Goal: Task Accomplishment & Management: Use online tool/utility

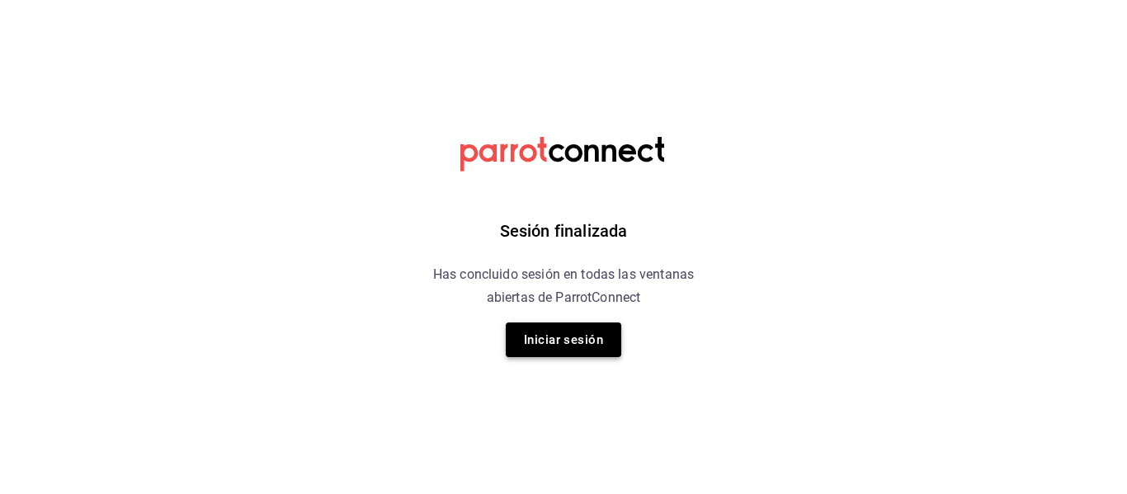
click at [535, 350] on button "Iniciar sesión" at bounding box center [563, 339] width 115 height 35
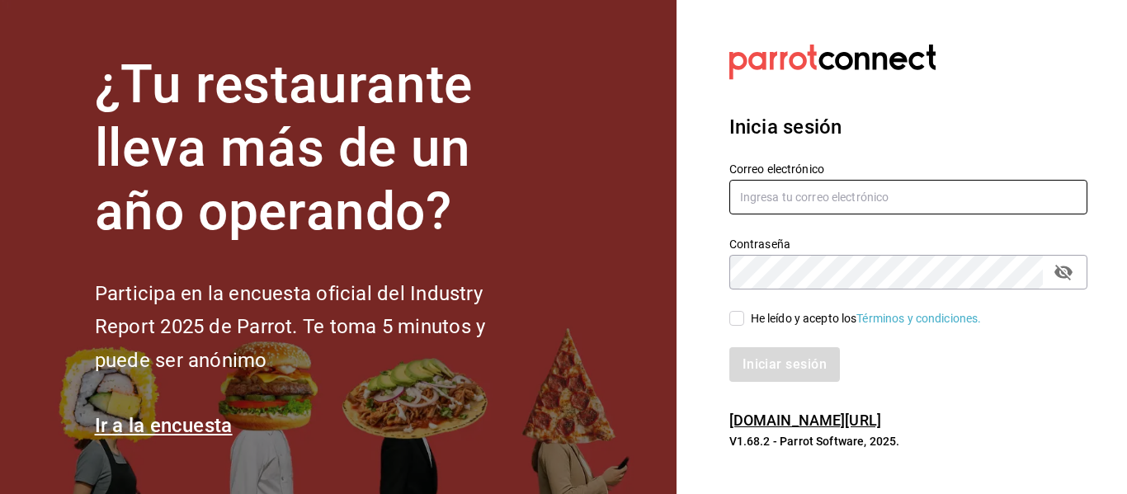
type input "mochomos.puebla@grupocosteno.com"
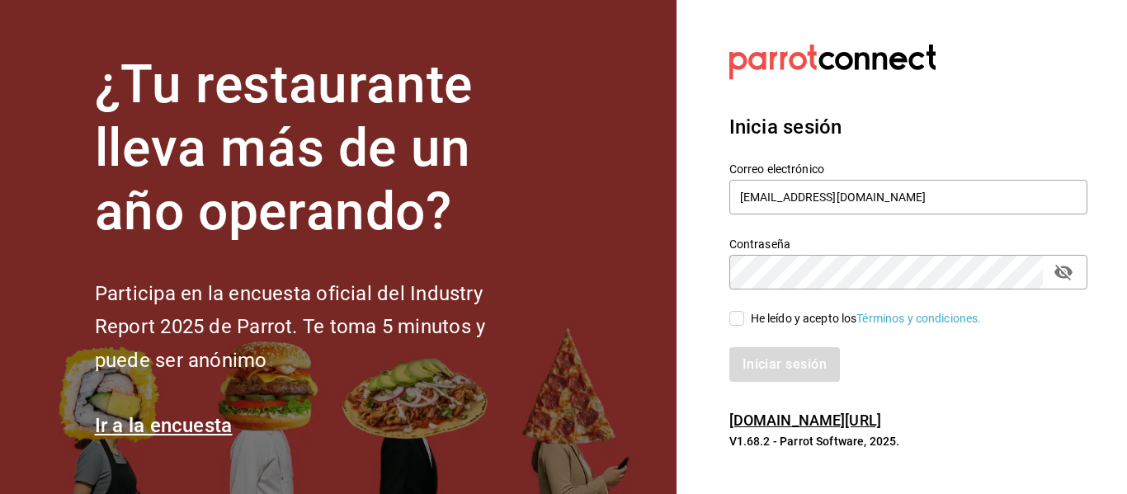
click at [732, 321] on input "He leído y acepto los Términos y condiciones." at bounding box center [736, 318] width 15 height 15
checkbox input "true"
click at [747, 362] on button "Iniciar sesión" at bounding box center [785, 364] width 112 height 35
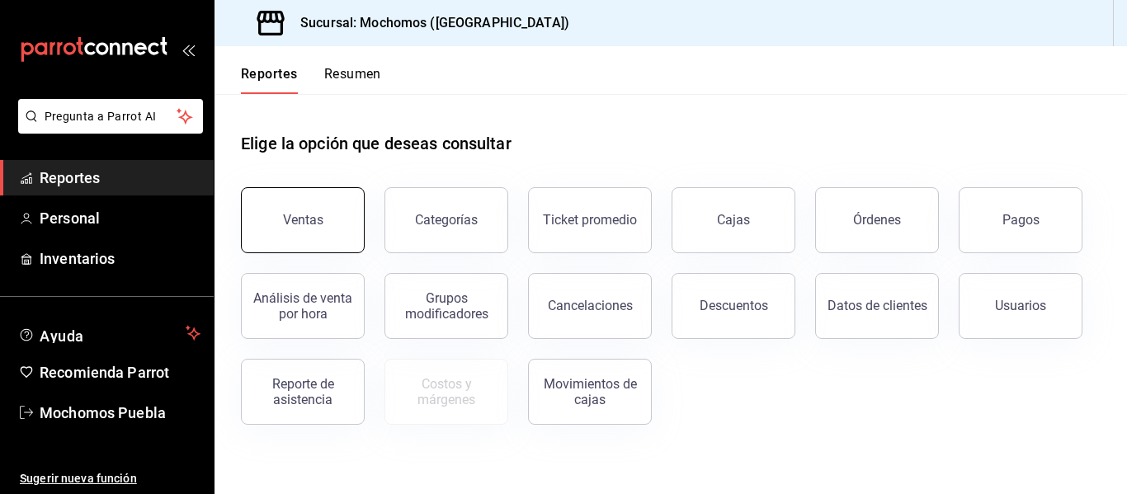
click at [300, 194] on button "Ventas" at bounding box center [303, 220] width 124 height 66
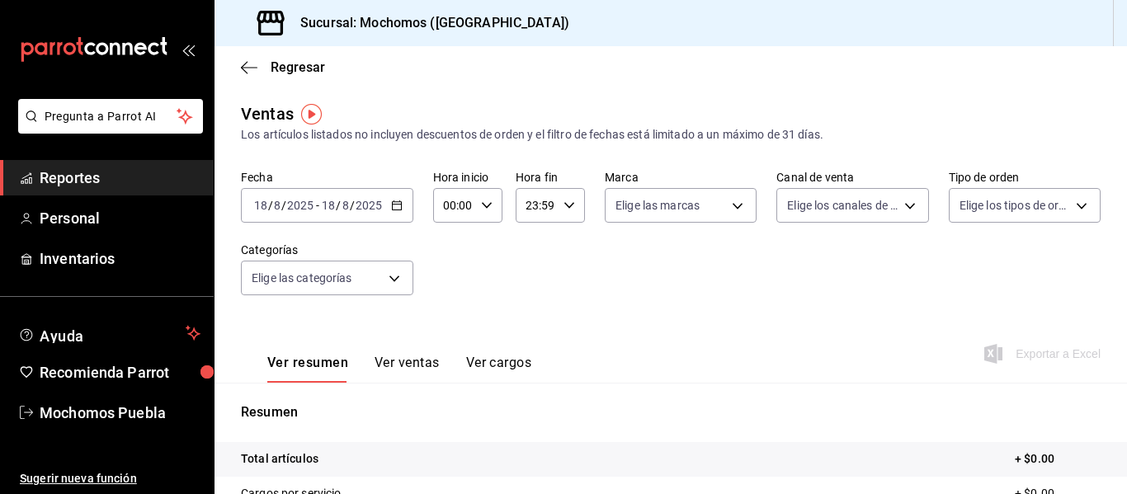
click at [395, 214] on div "[DATE] [DATE] - [DATE] [DATE]" at bounding box center [327, 205] width 172 height 35
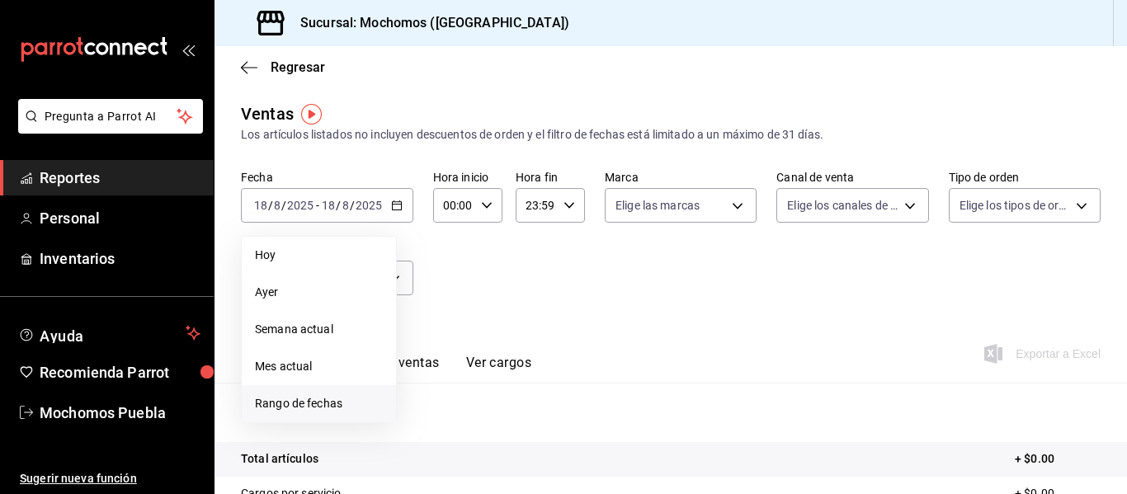
click at [297, 410] on span "Rango de fechas" at bounding box center [319, 403] width 128 height 17
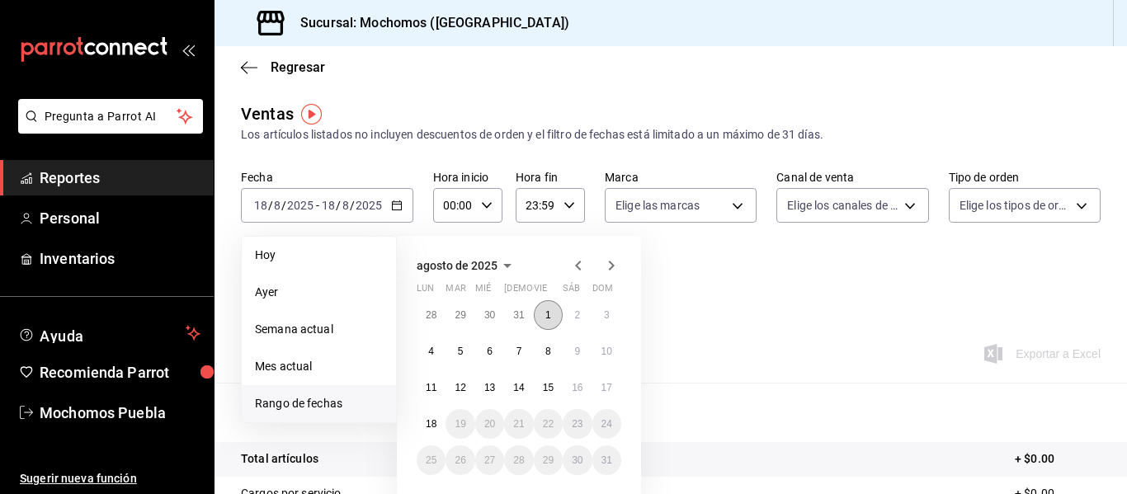
click at [544, 318] on button "1" at bounding box center [548, 315] width 29 height 30
click at [431, 417] on button "18" at bounding box center [431, 424] width 29 height 30
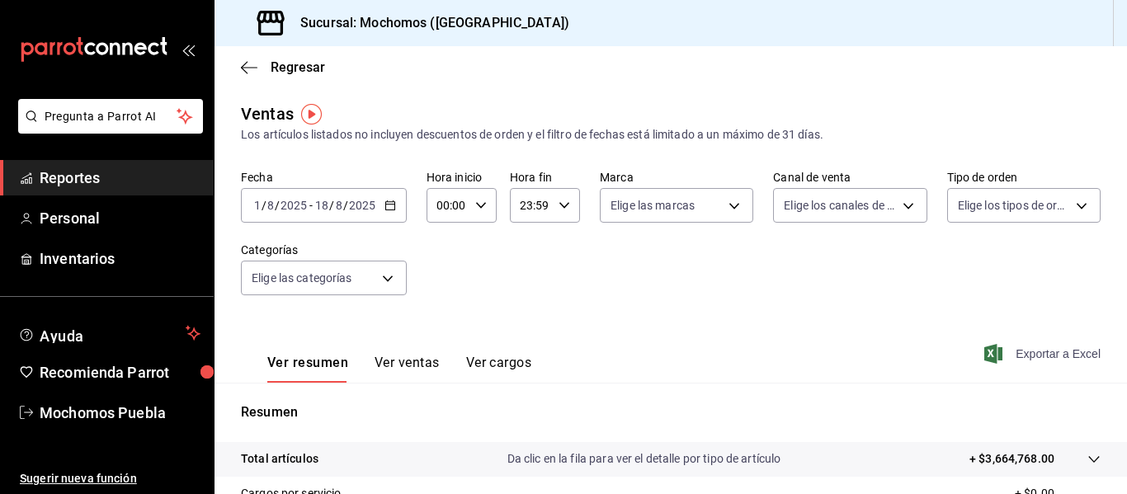
click at [1032, 354] on span "Exportar a Excel" at bounding box center [1043, 354] width 113 height 20
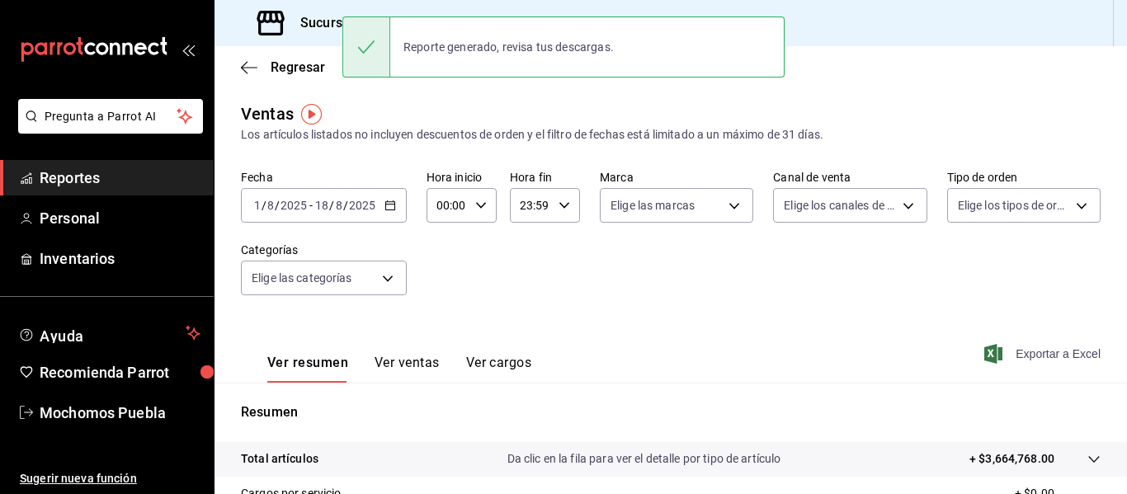
click at [1043, 352] on span "Exportar a Excel" at bounding box center [1043, 354] width 113 height 20
click at [104, 180] on span "Reportes" at bounding box center [120, 178] width 161 height 22
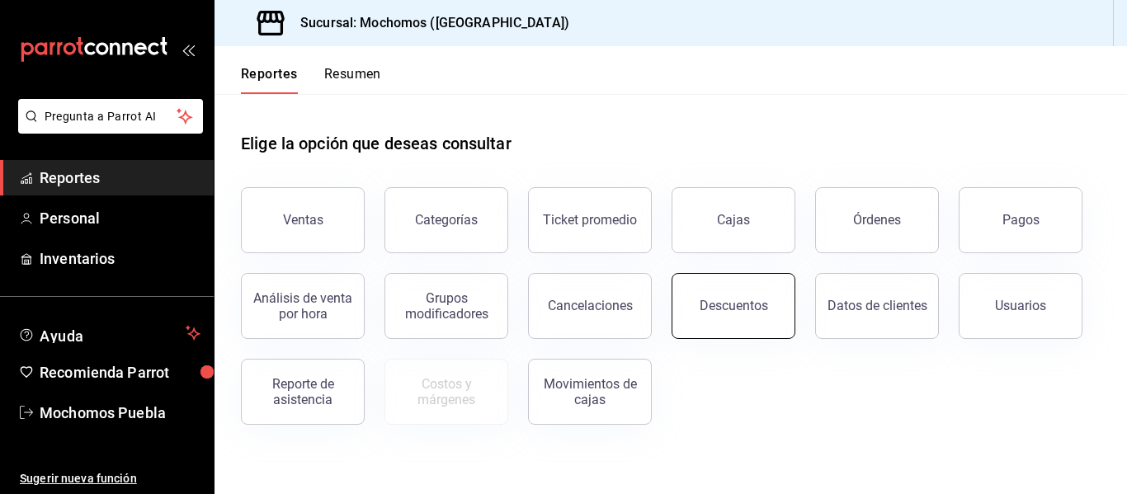
click at [737, 308] on div "Descuentos" at bounding box center [733, 306] width 68 height 16
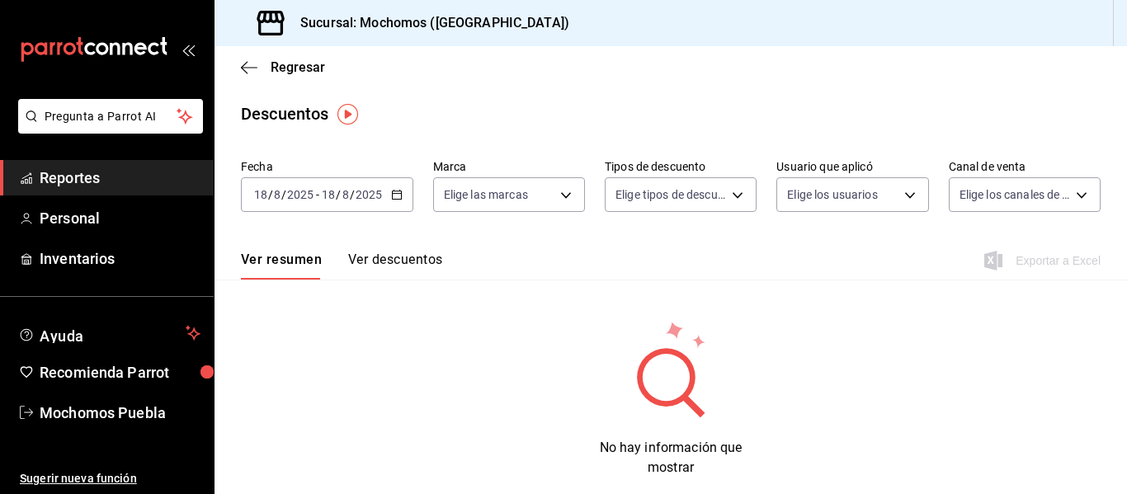
click at [404, 195] on div "[DATE] [DATE] - [DATE] [DATE]" at bounding box center [327, 194] width 172 height 35
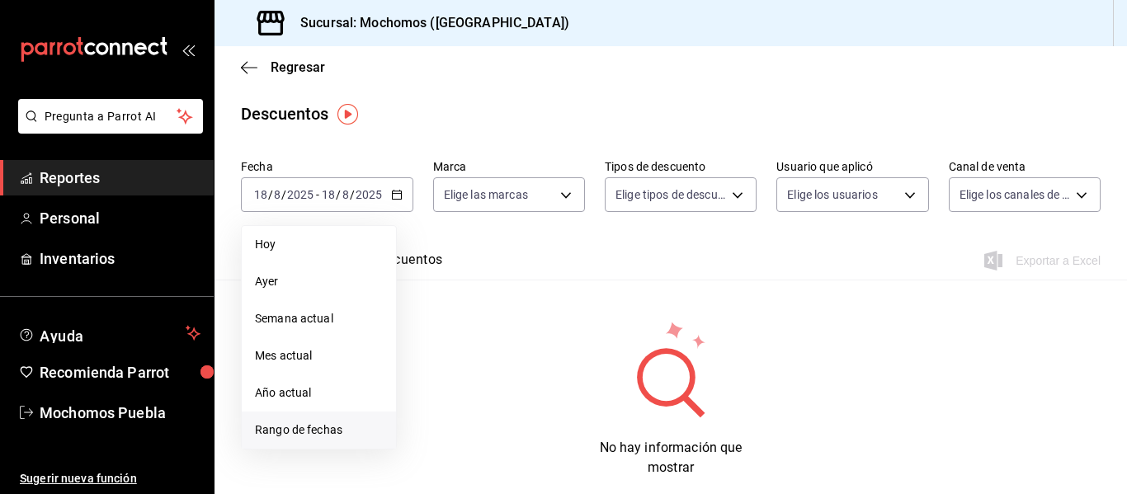
click at [313, 433] on span "Rango de fechas" at bounding box center [319, 429] width 128 height 17
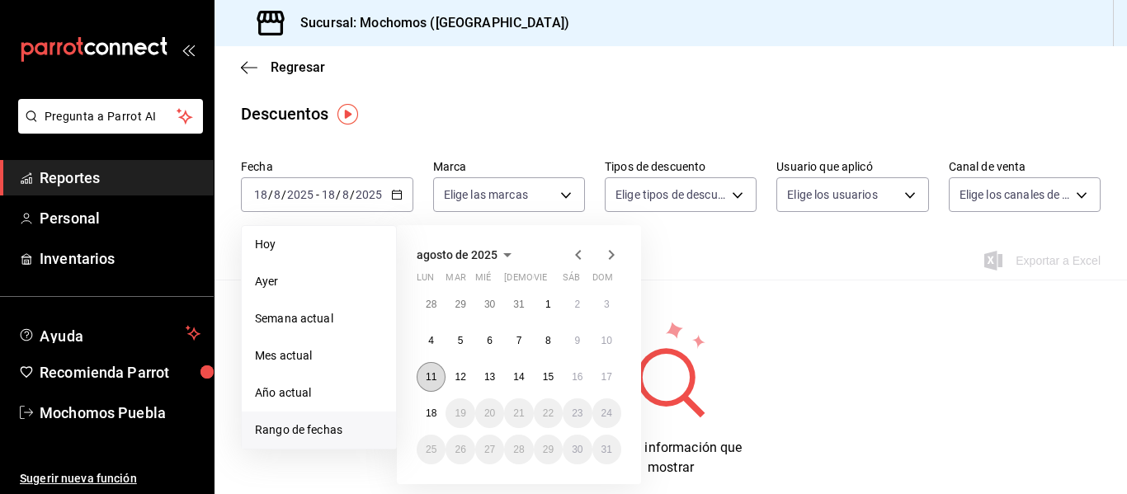
click at [433, 378] on abbr "11" at bounding box center [431, 377] width 11 height 12
click at [435, 405] on button "18" at bounding box center [431, 413] width 29 height 30
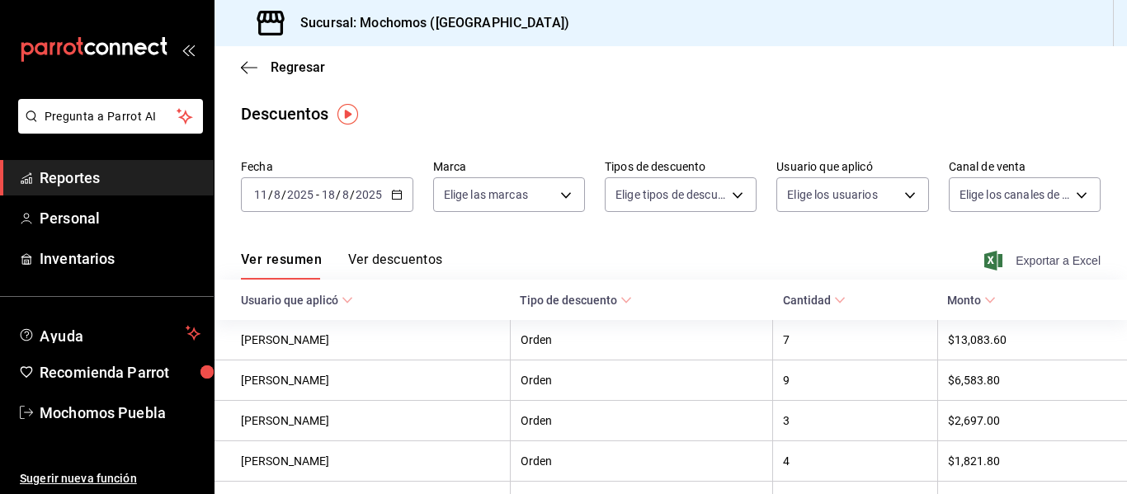
click at [1028, 263] on span "Exportar a Excel" at bounding box center [1043, 261] width 113 height 20
click at [395, 196] on icon "button" at bounding box center [397, 195] width 12 height 12
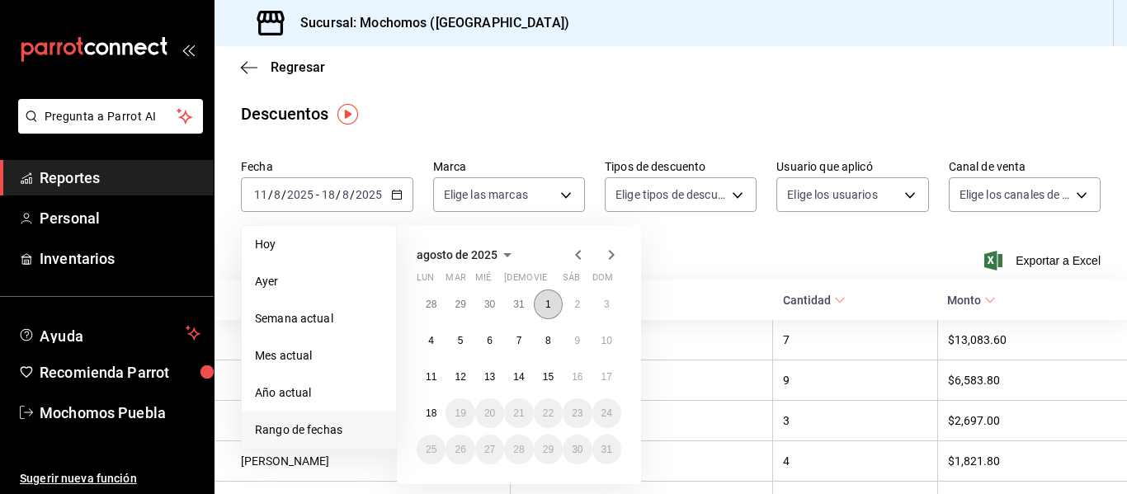
click at [552, 304] on button "1" at bounding box center [548, 304] width 29 height 30
click at [427, 417] on abbr "18" at bounding box center [431, 413] width 11 height 12
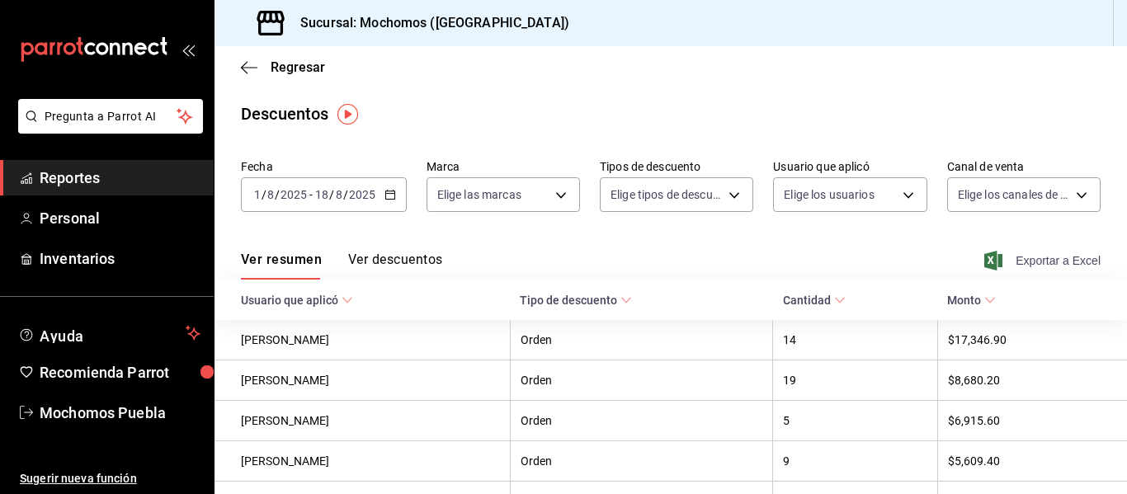
click at [1069, 264] on span "Exportar a Excel" at bounding box center [1043, 261] width 113 height 20
click at [73, 179] on span "Reportes" at bounding box center [120, 178] width 161 height 22
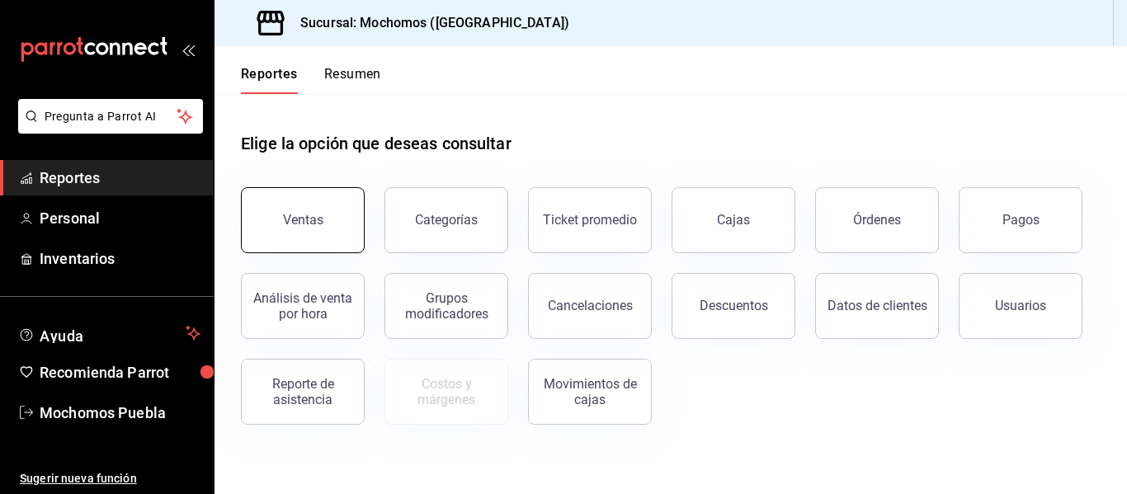
click at [339, 227] on button "Ventas" at bounding box center [303, 220] width 124 height 66
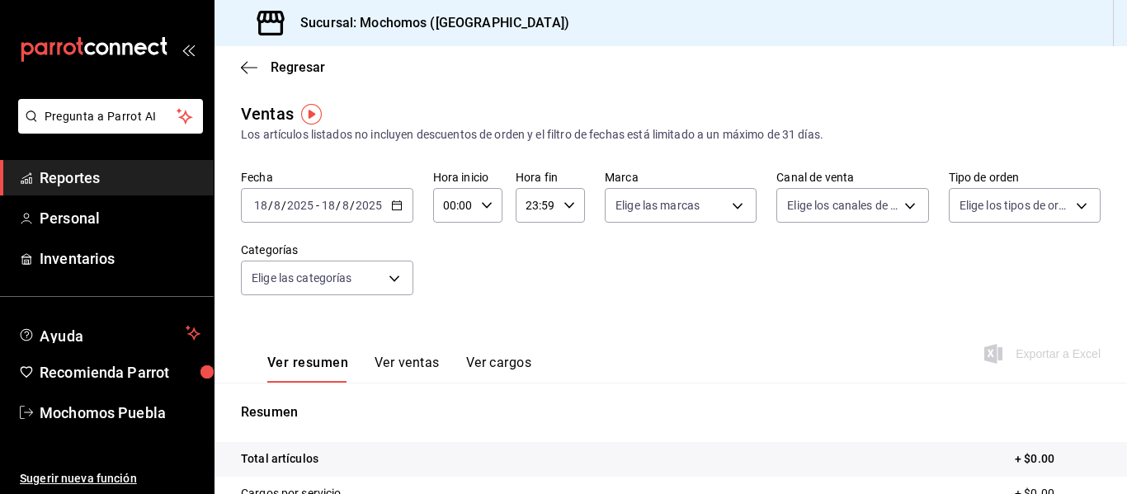
click at [401, 204] on icon "button" at bounding box center [397, 206] width 12 height 12
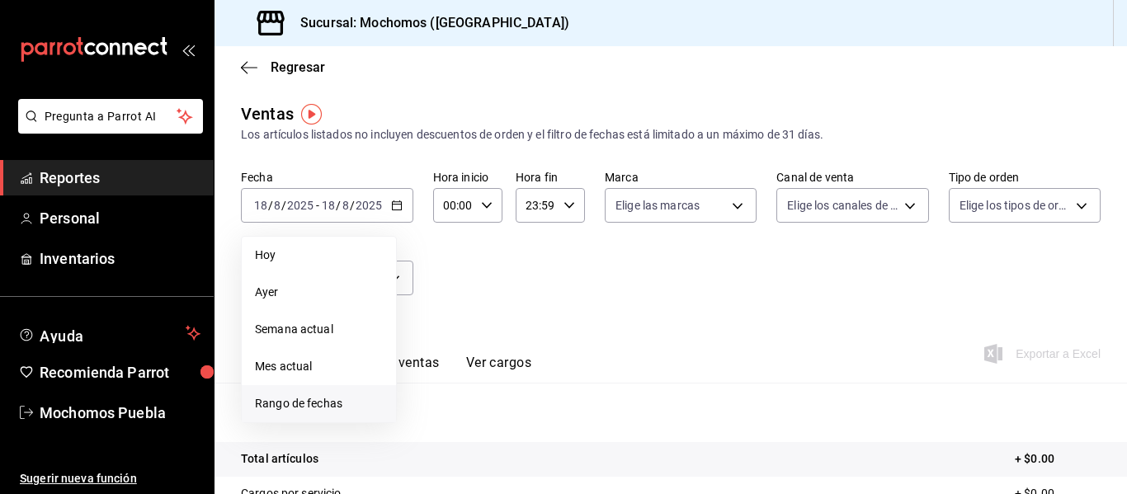
click at [304, 405] on span "Rango de fechas" at bounding box center [319, 403] width 128 height 17
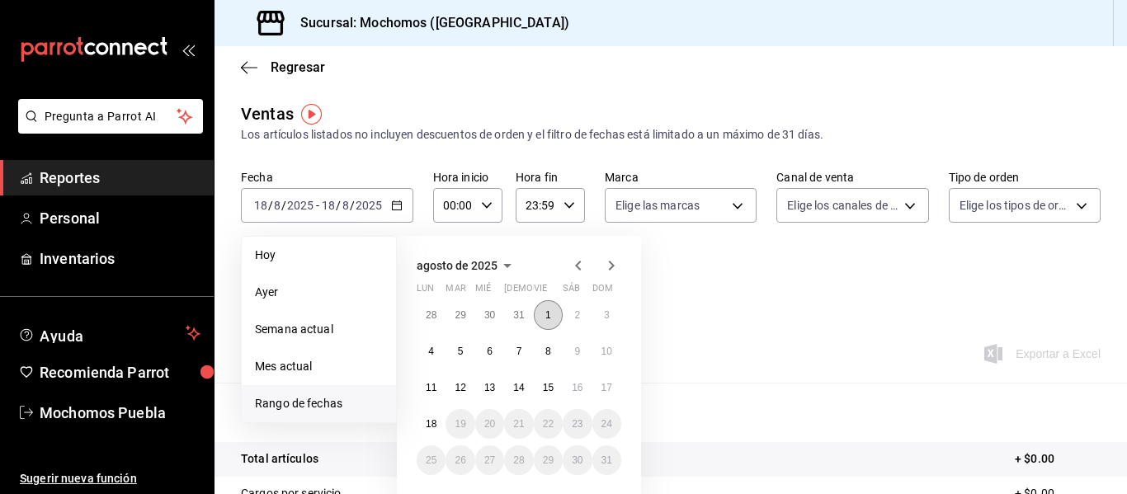
click at [537, 312] on button "1" at bounding box center [548, 315] width 29 height 30
click at [432, 418] on abbr "18" at bounding box center [431, 424] width 11 height 12
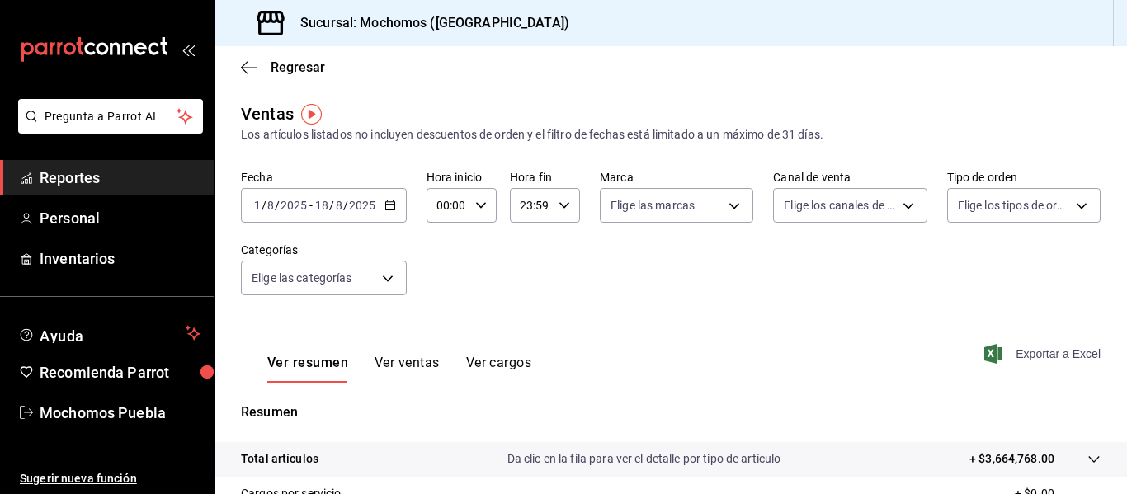
click at [1039, 350] on span "Exportar a Excel" at bounding box center [1043, 354] width 113 height 20
click at [87, 179] on span "Reportes" at bounding box center [120, 178] width 161 height 22
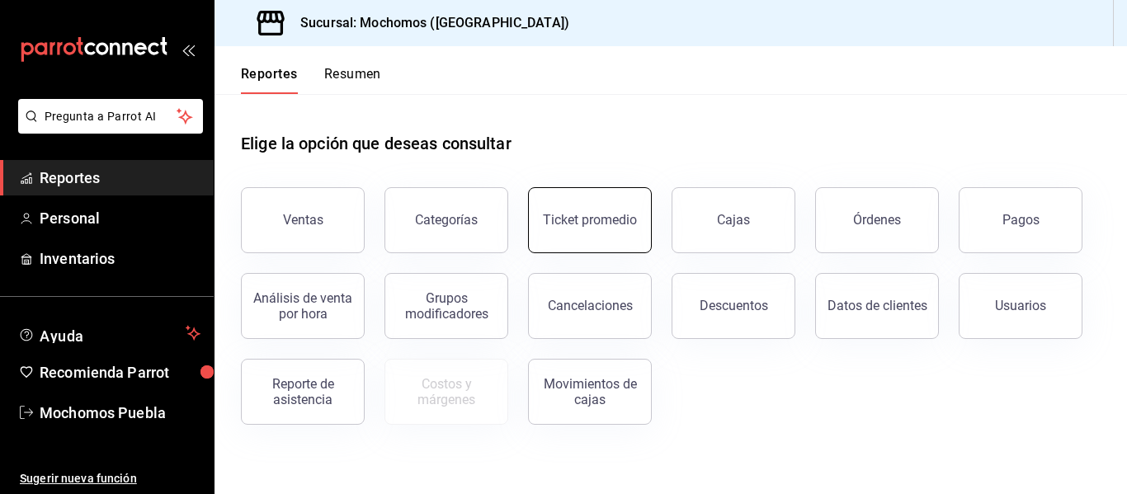
click at [631, 224] on div "Ticket promedio" at bounding box center [590, 220] width 94 height 16
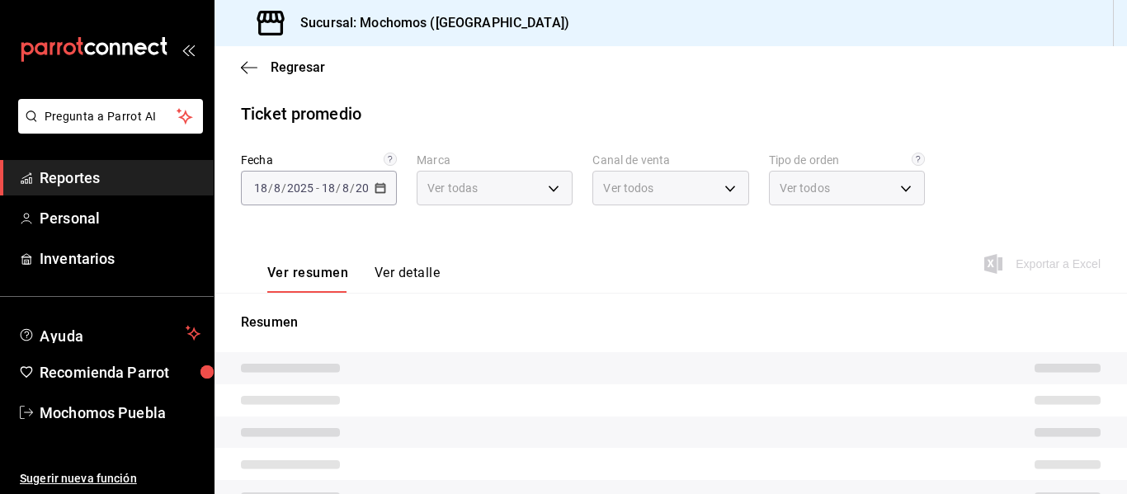
type input "65eb7388-82e4-42fa-8caf-680550c77e6f"
type input "PARROT,UBER_EATS,RAPPI,DIDI_FOOD,ONLINE"
type input "c9e91c43-775f-4cd6-ac16-cfdc9e5fd636,e77b1244-dd56-4ae6-90a6-fad4c81c99f8,EXTER…"
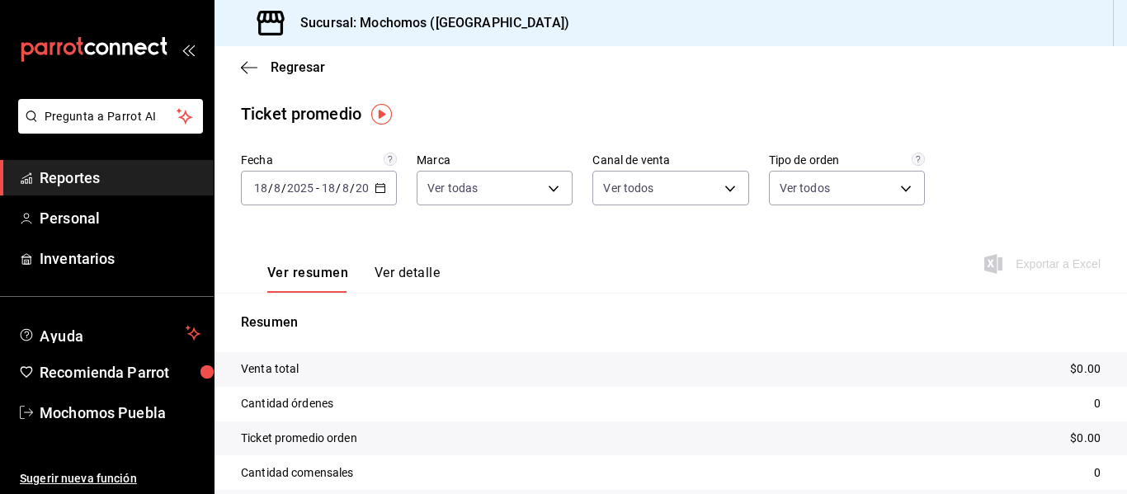
scroll to position [33, 0]
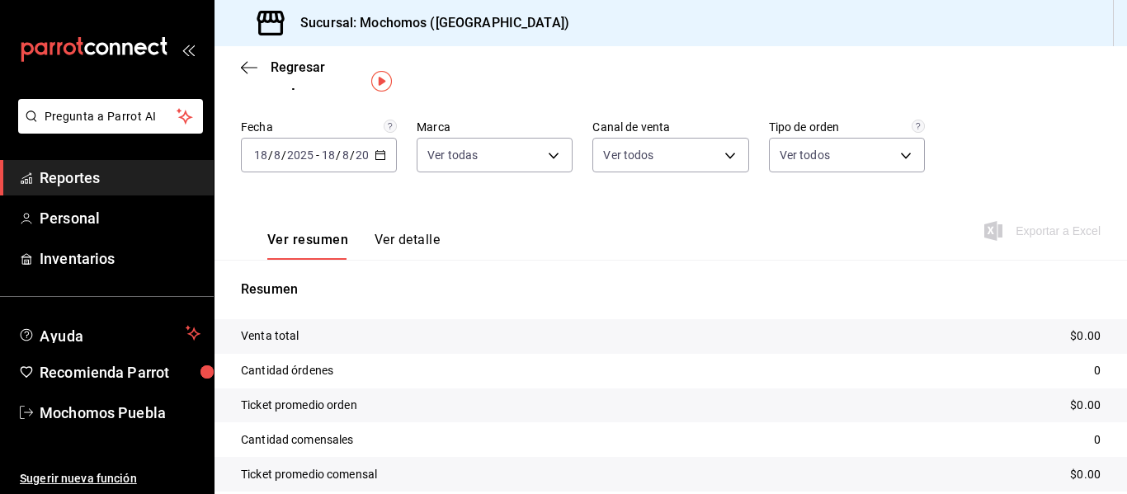
click at [374, 153] on icon "button" at bounding box center [380, 155] width 12 height 12
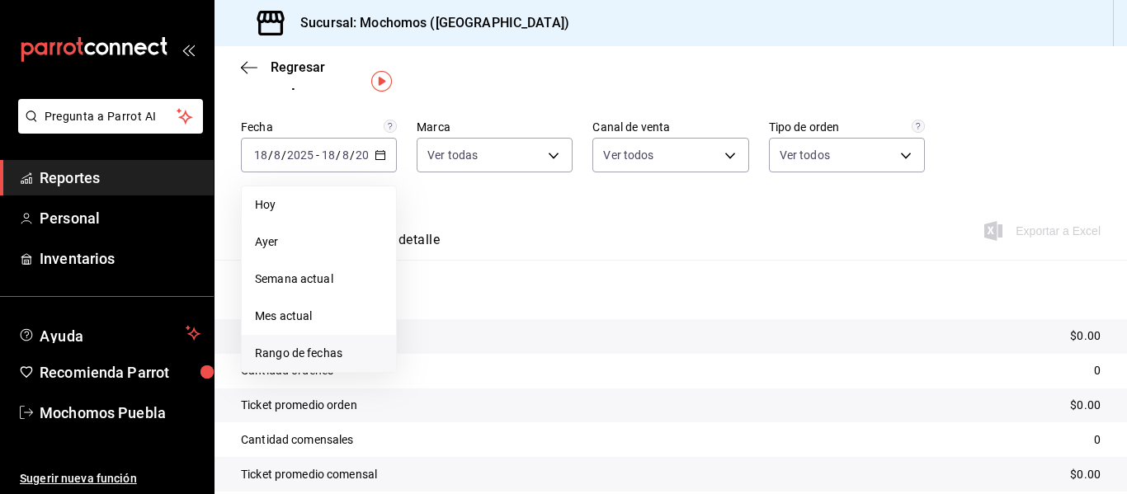
click at [297, 358] on span "Rango de fechas" at bounding box center [319, 353] width 128 height 17
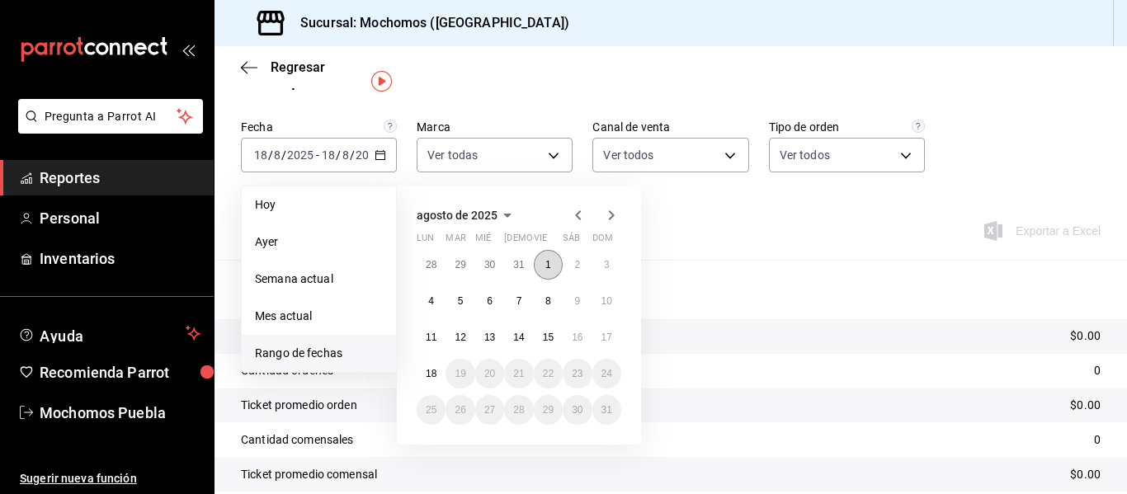
click at [549, 267] on abbr "1" at bounding box center [548, 265] width 6 height 12
click at [431, 372] on abbr "18" at bounding box center [431, 374] width 11 height 12
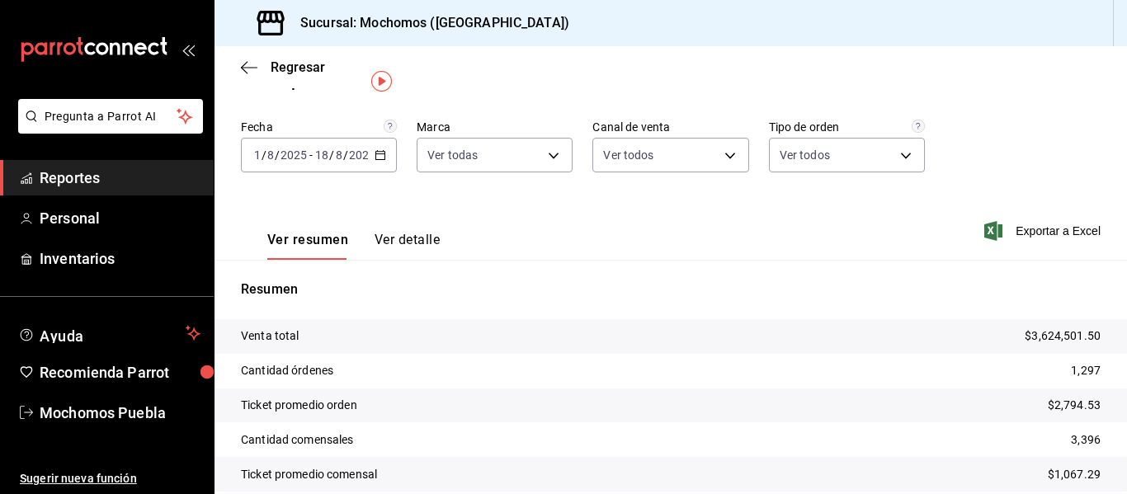
click at [369, 166] on div "[DATE] [DATE] - [DATE] [DATE]" at bounding box center [319, 155] width 156 height 35
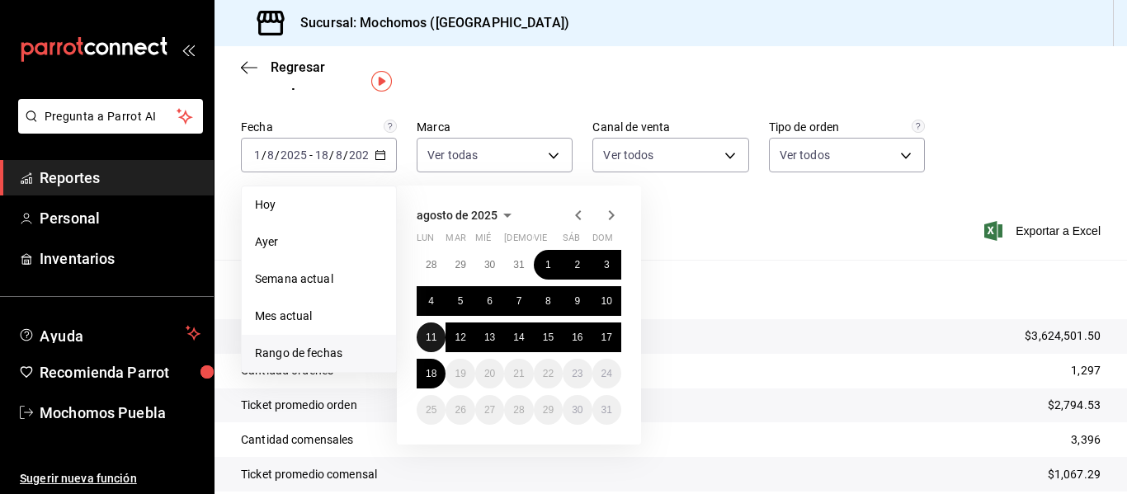
click at [429, 345] on button "11" at bounding box center [431, 337] width 29 height 30
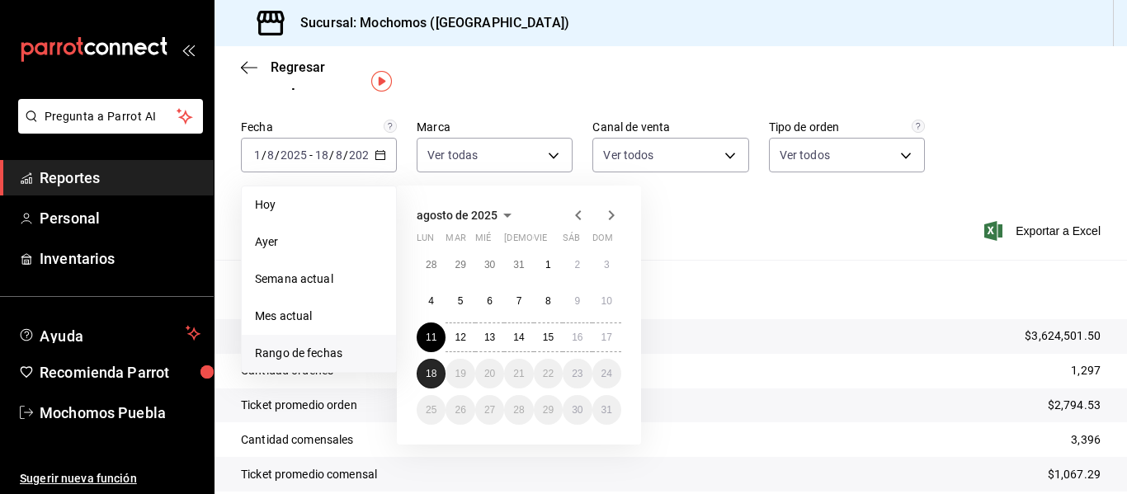
click at [428, 365] on button "18" at bounding box center [431, 374] width 29 height 30
